Goal: Information Seeking & Learning: Learn about a topic

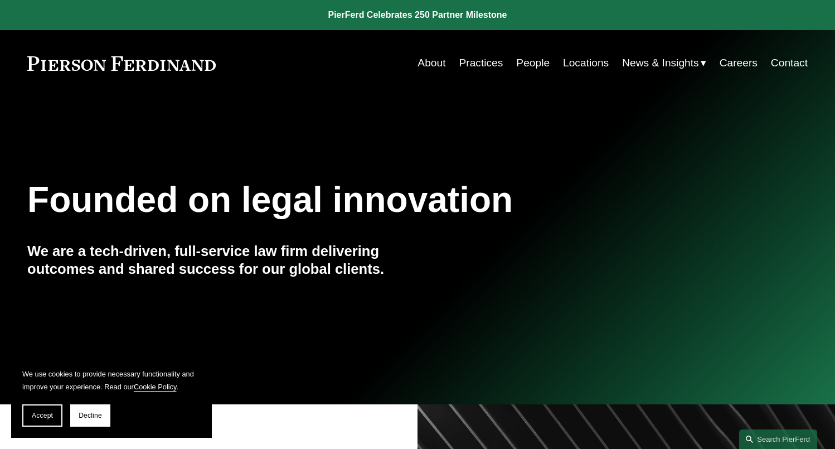
click at [480, 61] on link "Practices" at bounding box center [481, 62] width 44 height 21
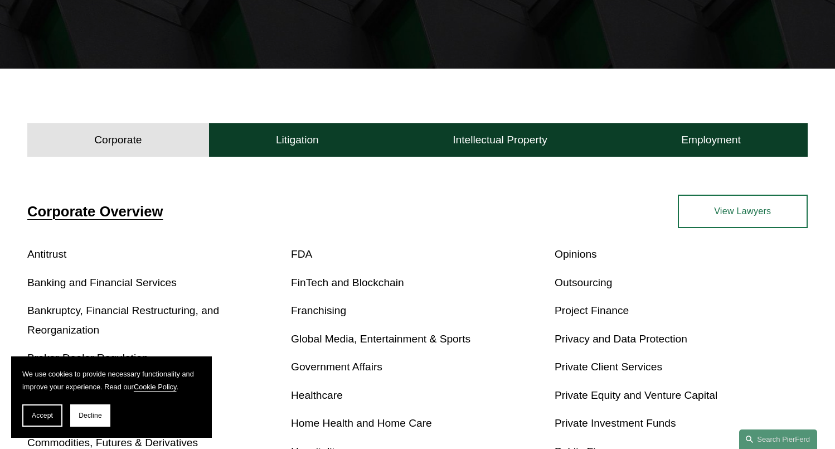
scroll to position [335, 0]
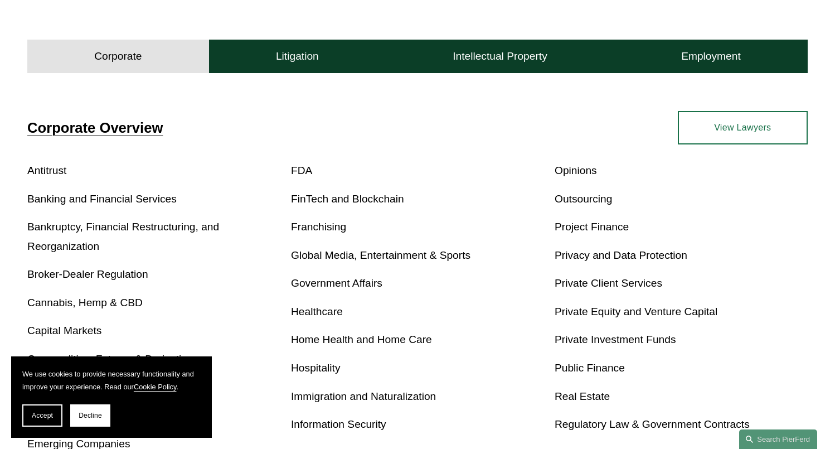
click at [584, 393] on link "Real Estate" at bounding box center [582, 396] width 55 height 12
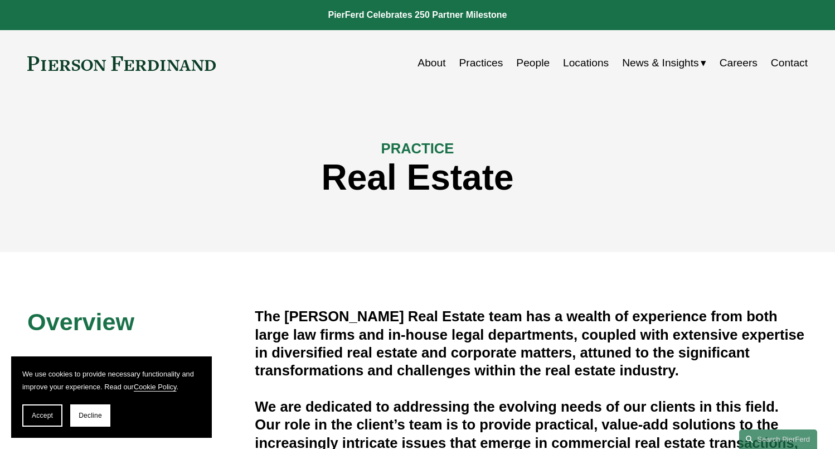
click at [534, 65] on link "People" at bounding box center [532, 62] width 33 height 21
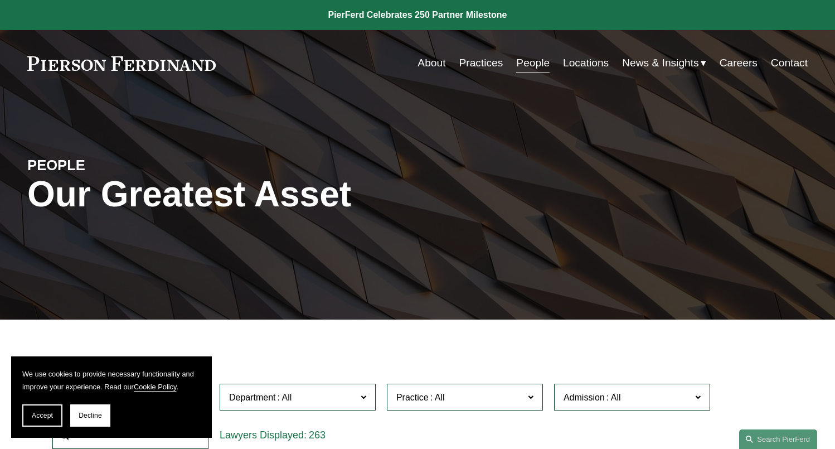
click at [535, 394] on label "Practice" at bounding box center [465, 397] width 156 height 27
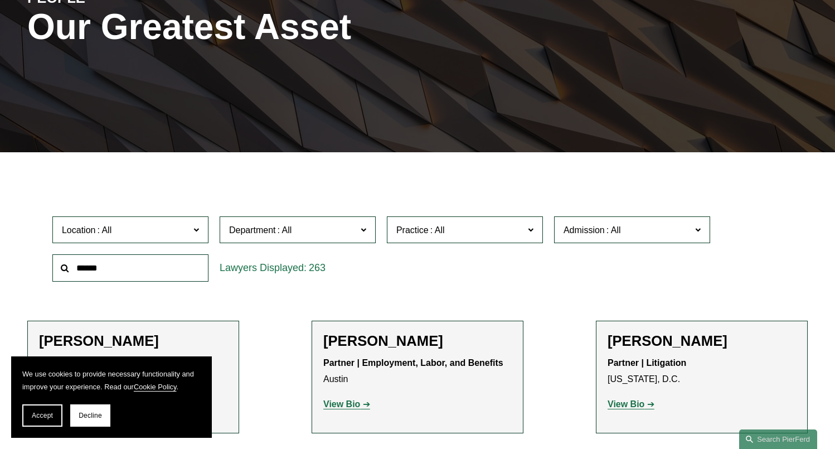
scroll to position [1840, 0]
click at [0, 0] on link "Real Estate" at bounding box center [0, 0] width 0 height 0
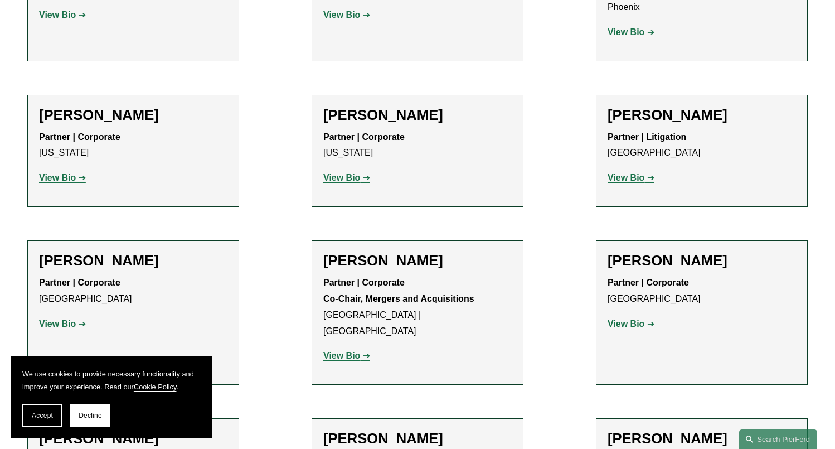
scroll to position [558, 0]
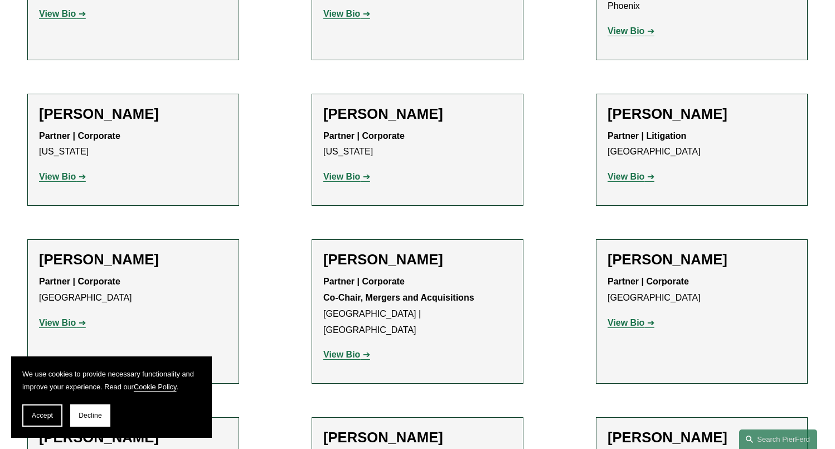
click at [67, 318] on strong "View Bio" at bounding box center [57, 322] width 37 height 9
click at [634, 318] on strong "View Bio" at bounding box center [626, 322] width 37 height 9
click at [60, 318] on strong "View Bio" at bounding box center [57, 322] width 37 height 9
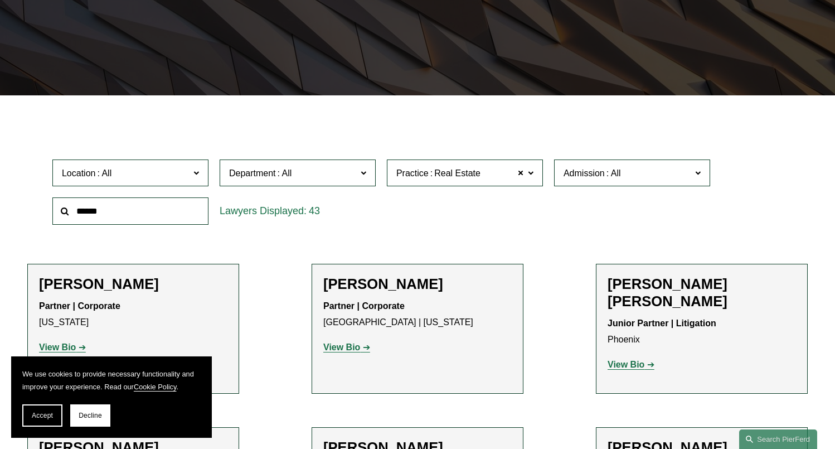
scroll to position [223, 0]
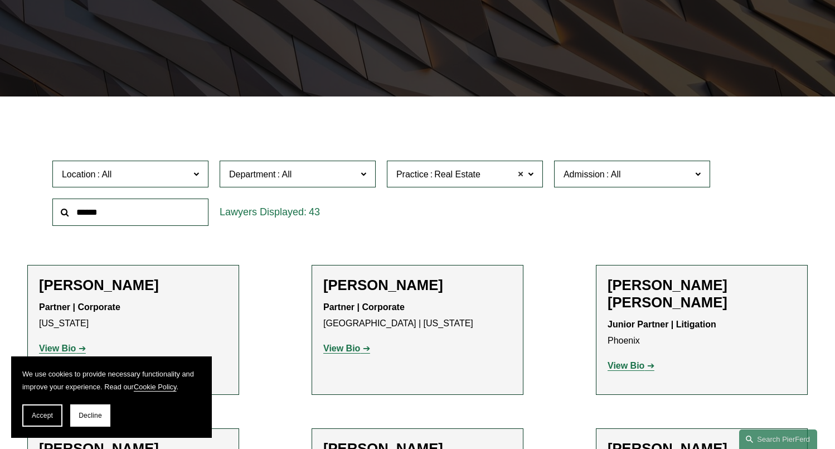
click at [521, 174] on span at bounding box center [521, 174] width 7 height 14
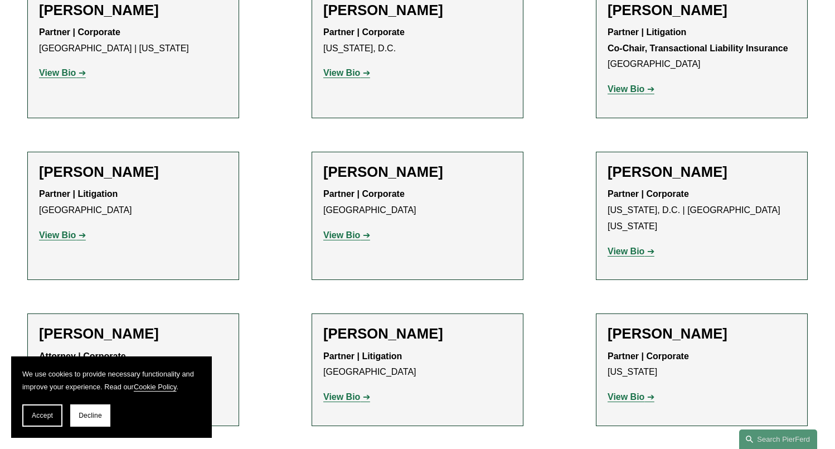
scroll to position [4095, 0]
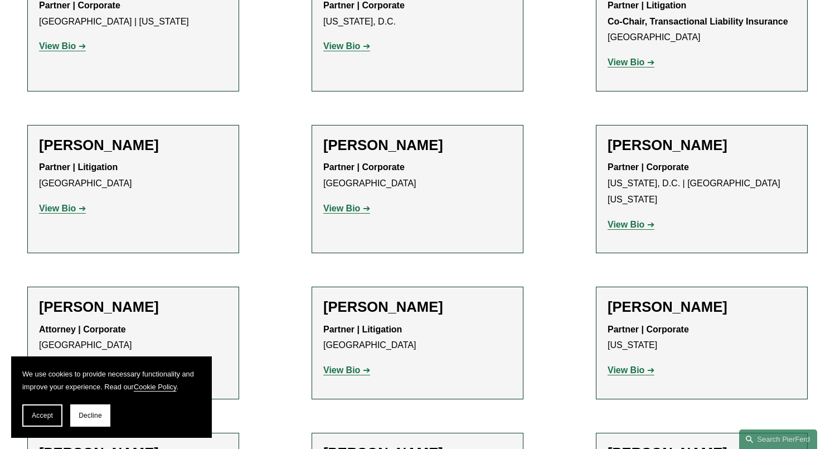
click at [55, 365] on strong "View Bio" at bounding box center [57, 369] width 37 height 9
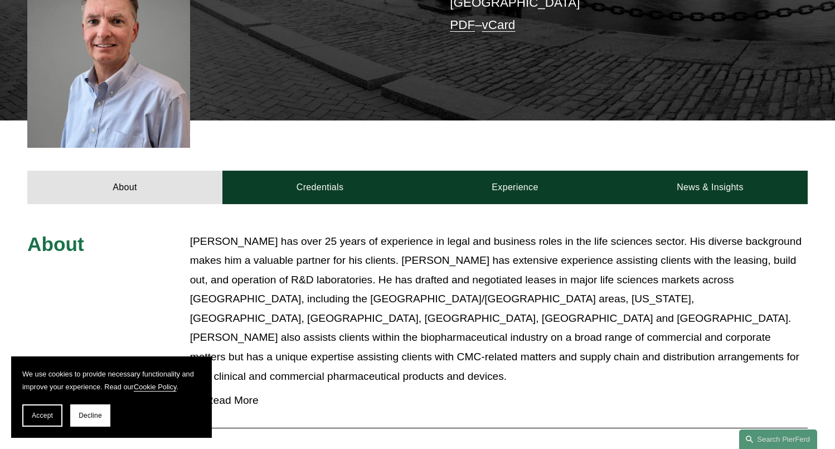
scroll to position [335, 0]
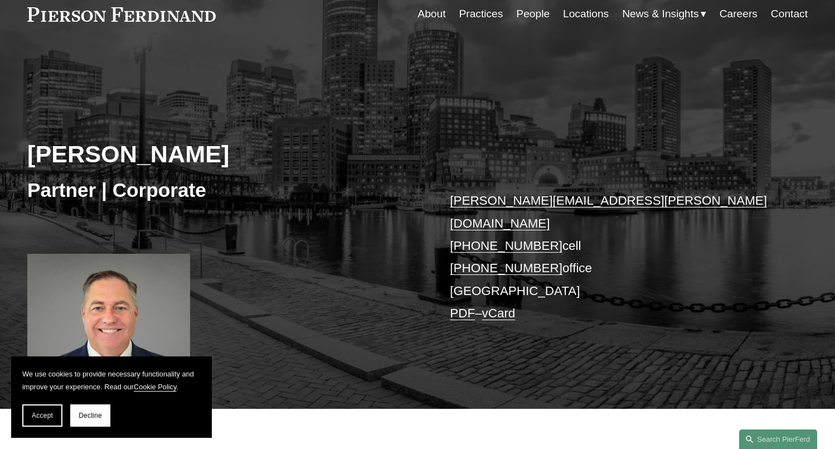
scroll to position [335, 0]
